Goal: Transaction & Acquisition: Purchase product/service

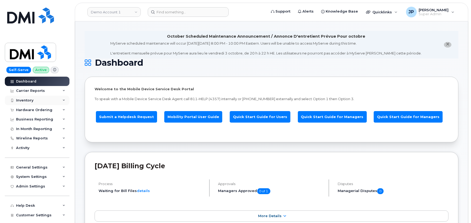
click at [25, 101] on div "Inventory" at bounding box center [24, 100] width 17 height 4
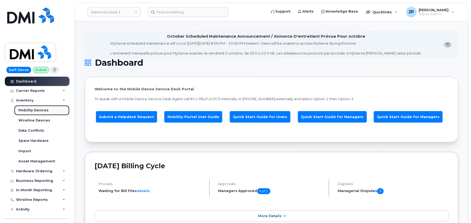
click at [33, 109] on div "Mobility Devices" at bounding box center [33, 110] width 30 height 5
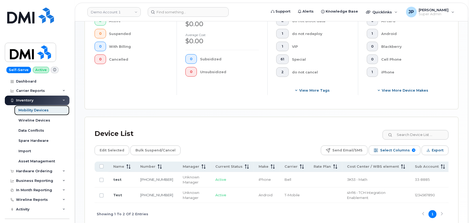
scroll to position [190, 0]
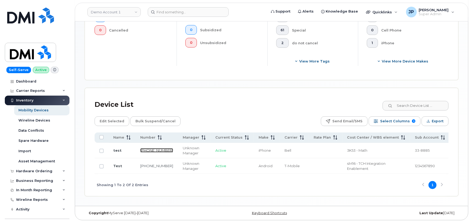
click at [152, 148] on link "513-462-1111" at bounding box center [156, 150] width 33 height 4
click at [109, 12] on link "Demo Account 1" at bounding box center [113, 12] width 53 height 10
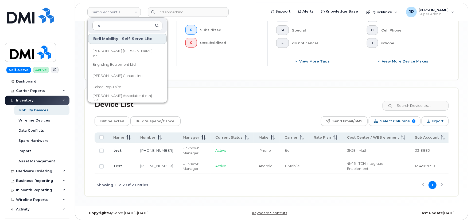
scroll to position [222, 0]
type input "snb"
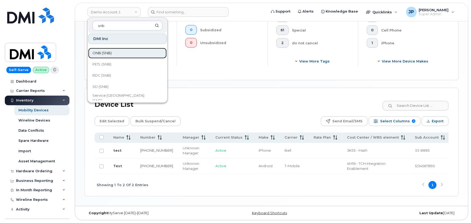
click at [111, 52] on span "ONB (SNB)" at bounding box center [101, 52] width 19 height 5
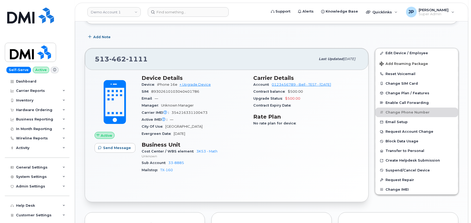
scroll to position [148, 0]
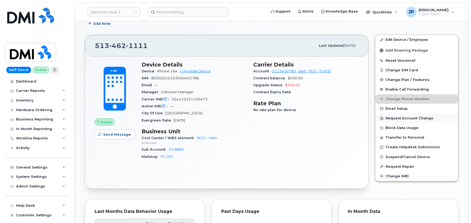
click at [403, 118] on button "Request Account Change" at bounding box center [416, 118] width 83 height 10
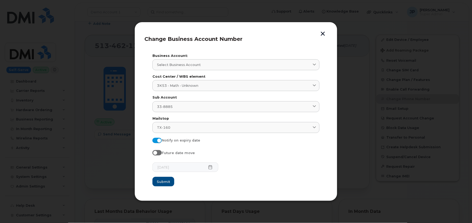
click at [323, 34] on button "button" at bounding box center [323, 35] width 8 height 6
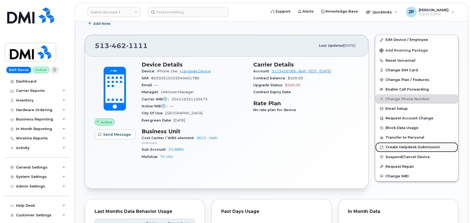
click at [398, 151] on link "Create Helpdesk Submission" at bounding box center [416, 147] width 83 height 10
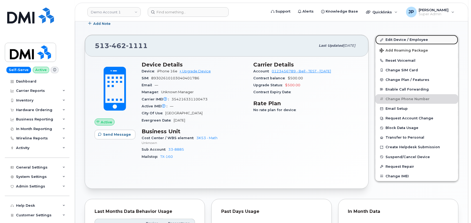
click at [392, 40] on link "Edit Device / Employee" at bounding box center [416, 40] width 83 height 10
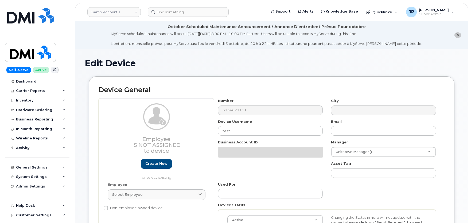
select select "399"
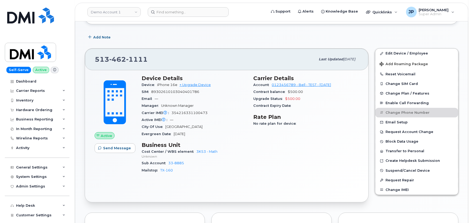
scroll to position [148, 0]
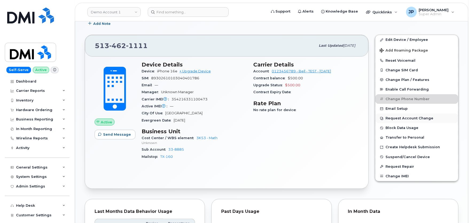
click at [397, 118] on button "Request Account Change" at bounding box center [416, 118] width 83 height 10
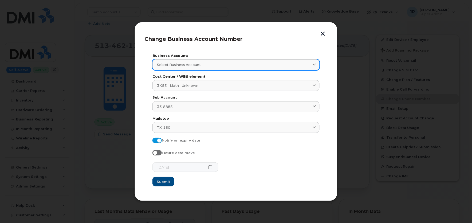
click at [298, 63] on div "Select Business Account" at bounding box center [236, 64] width 158 height 5
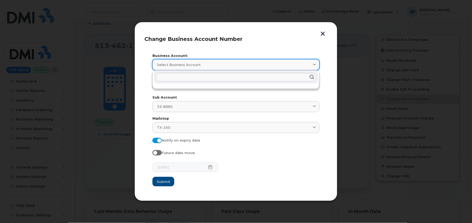
click at [298, 63] on div "Select Business Account" at bounding box center [236, 64] width 158 height 5
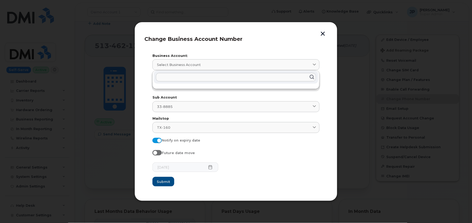
click at [277, 76] on input "text" at bounding box center [236, 77] width 160 height 9
type input "12321312"
click at [323, 32] on button "button" at bounding box center [323, 35] width 8 height 6
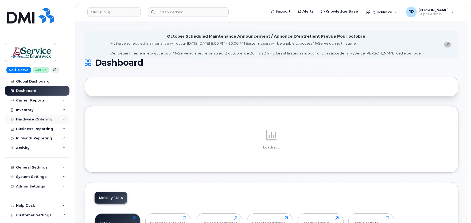
click at [36, 121] on div "Hardware Ordering" at bounding box center [34, 119] width 36 height 4
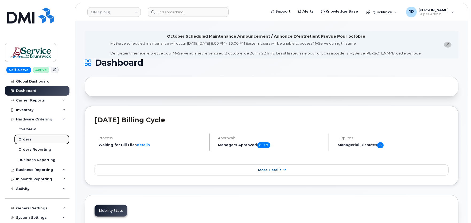
click at [32, 140] on link "Orders" at bounding box center [41, 139] width 55 height 10
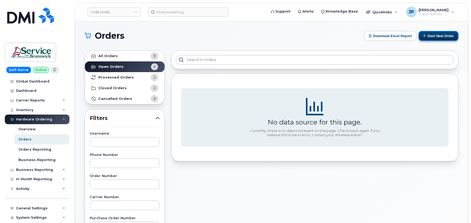
click at [430, 39] on button "Start New Order" at bounding box center [438, 36] width 40 height 10
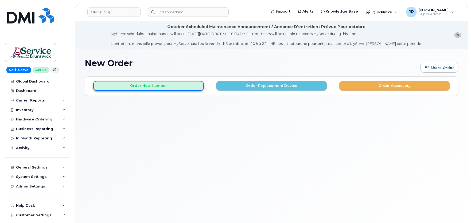
click at [175, 85] on button "Order New Number" at bounding box center [148, 86] width 111 height 10
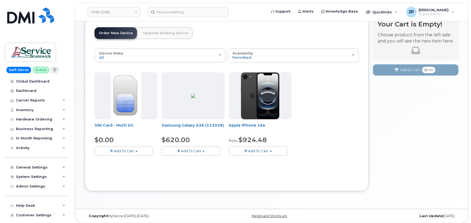
scroll to position [59, 0]
click at [190, 151] on span "Add To Cart" at bounding box center [191, 150] width 20 height 4
click at [192, 167] on link "$620.00 - 30-day activation (128GB model)" at bounding box center [206, 167] width 87 height 7
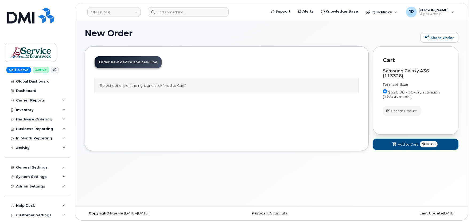
click at [410, 144] on span "Add to Cart" at bounding box center [408, 144] width 20 height 5
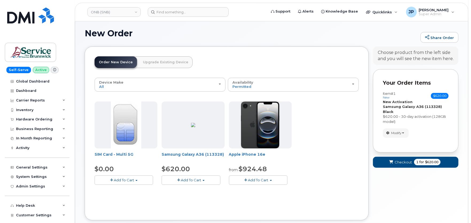
click at [253, 182] on button "Add To Cart" at bounding box center [258, 179] width 58 height 9
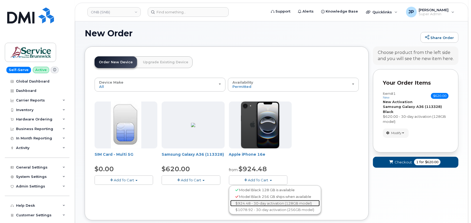
click at [259, 205] on link "$924.48 - 30-day activation (128GB model)" at bounding box center [274, 203] width 89 height 7
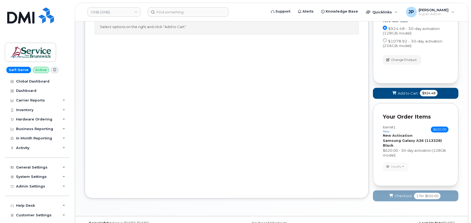
scroll to position [99, 0]
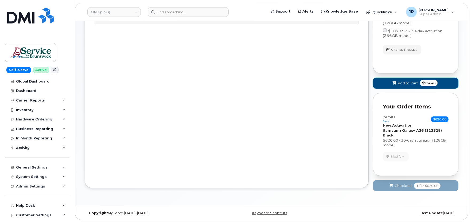
click at [410, 81] on span "Add to Cart" at bounding box center [408, 83] width 20 height 5
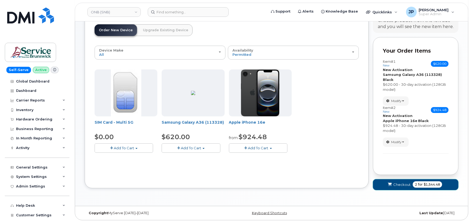
click at [420, 183] on span "for" at bounding box center [420, 184] width 7 height 5
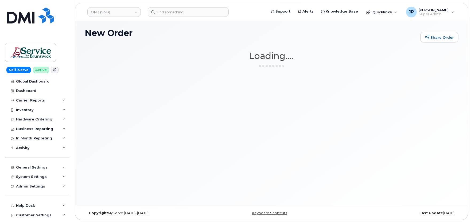
scroll to position [30, 0]
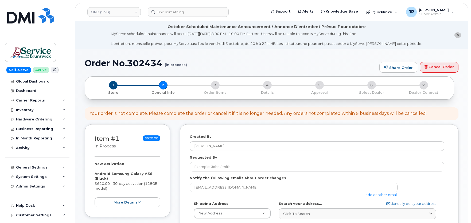
select select
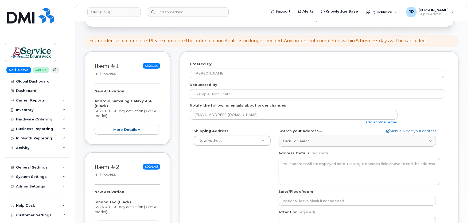
scroll to position [30, 0]
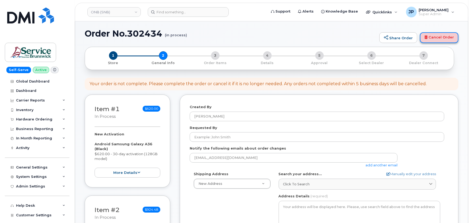
click at [442, 39] on link "Cancel Order" at bounding box center [439, 37] width 38 height 11
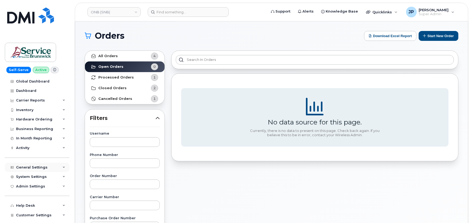
click at [41, 163] on div "General Settings" at bounding box center [37, 168] width 65 height 10
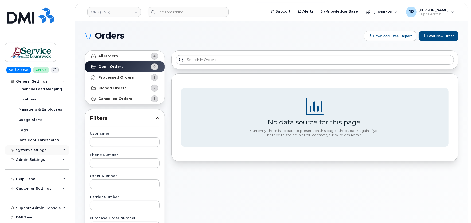
scroll to position [117, 0]
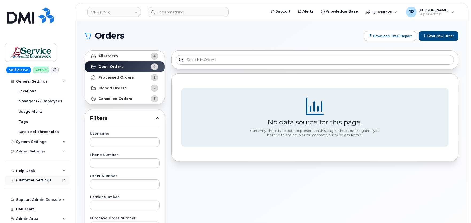
click at [42, 180] on span "Customer Settings" at bounding box center [34, 180] width 36 height 4
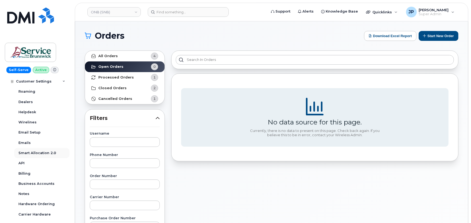
scroll to position [265, 0]
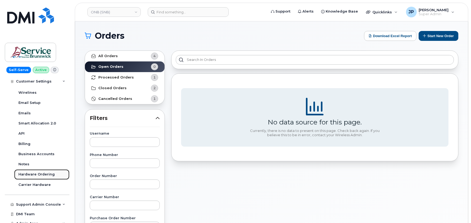
click at [30, 172] on div "Hardware Ordering" at bounding box center [36, 174] width 36 height 5
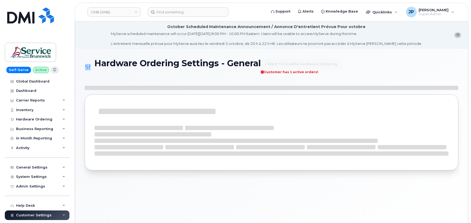
select select "admins"
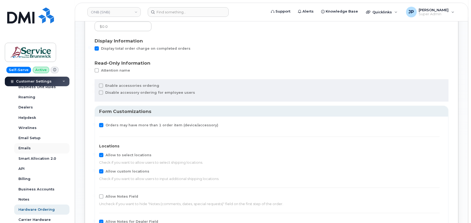
scroll to position [178, 0]
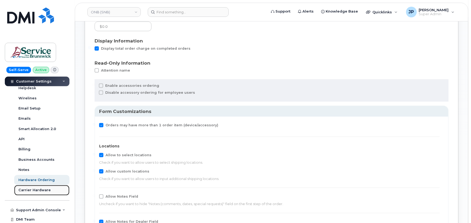
click at [38, 190] on div "Carrier Hardware" at bounding box center [34, 190] width 32 height 5
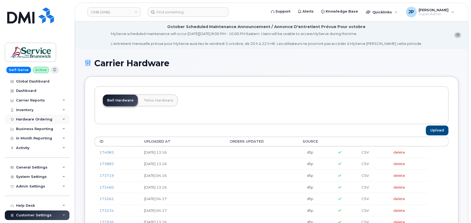
click at [36, 118] on div "Hardware Ordering" at bounding box center [34, 119] width 36 height 4
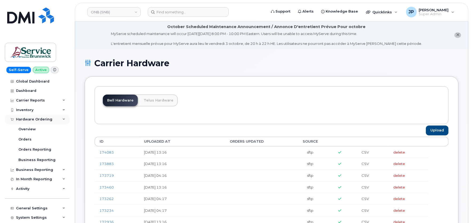
click at [36, 118] on div "Hardware Ordering" at bounding box center [34, 119] width 36 height 4
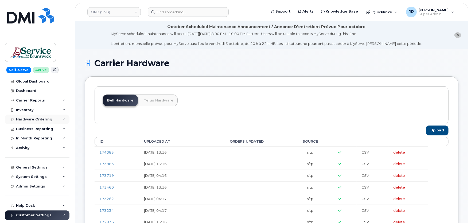
click at [36, 118] on div "Hardware Ordering" at bounding box center [34, 119] width 36 height 4
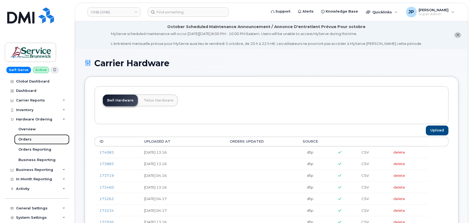
click at [24, 137] on div "Orders" at bounding box center [24, 139] width 13 height 5
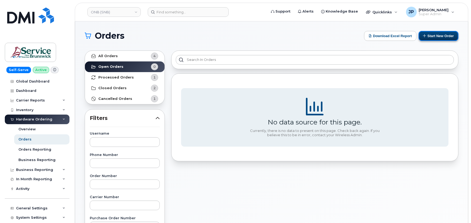
click at [437, 38] on button "Start New Order" at bounding box center [438, 36] width 40 height 10
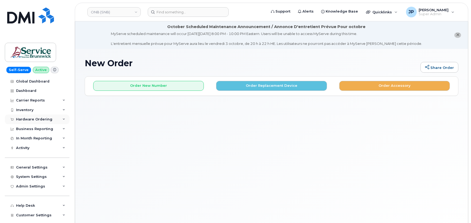
click at [36, 122] on div "Hardware Ordering" at bounding box center [37, 120] width 65 height 10
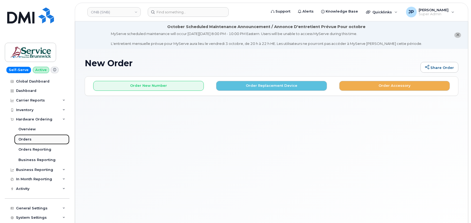
click at [34, 138] on link "Orders" at bounding box center [41, 139] width 55 height 10
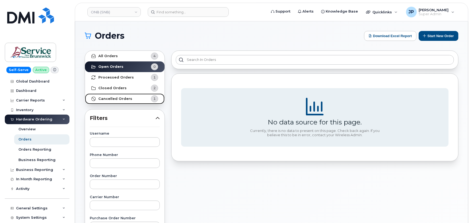
click at [113, 95] on link "Cancelled Orders 1" at bounding box center [125, 98] width 80 height 11
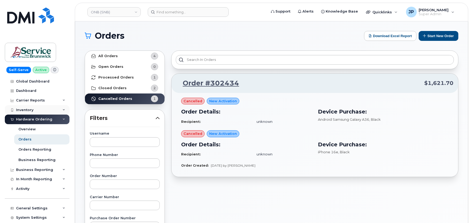
click at [30, 110] on div "Inventory" at bounding box center [24, 110] width 17 height 4
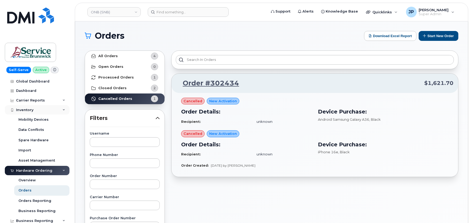
click at [32, 111] on div "Inventory" at bounding box center [24, 110] width 17 height 4
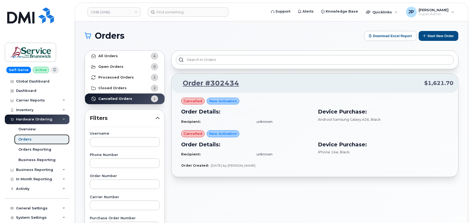
click at [38, 141] on link "Orders" at bounding box center [41, 139] width 55 height 10
click at [448, 35] on button "Start New Order" at bounding box center [438, 36] width 40 height 10
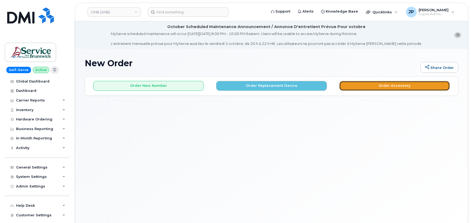
click at [418, 87] on button "Order Accessory" at bounding box center [394, 86] width 111 height 10
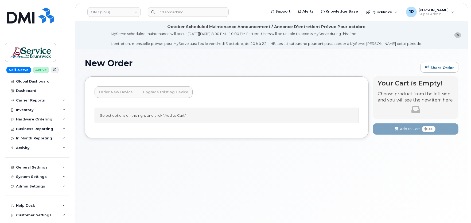
click at [233, 157] on div "New Order Share Order × Share This Order If you want to allow others to create …" at bounding box center [271, 142] width 393 height 187
click at [290, 66] on h1 "New Order" at bounding box center [251, 62] width 333 height 9
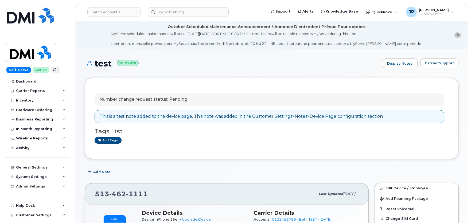
scroll to position [148, 0]
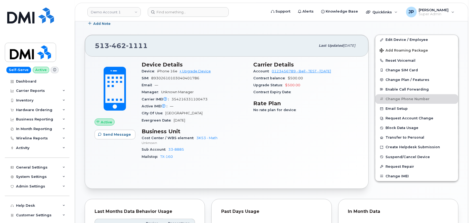
click at [226, 157] on div "Mailstop [GEOGRAPHIC_DATA]-160" at bounding box center [194, 156] width 105 height 7
